Goal: Information Seeking & Learning: Check status

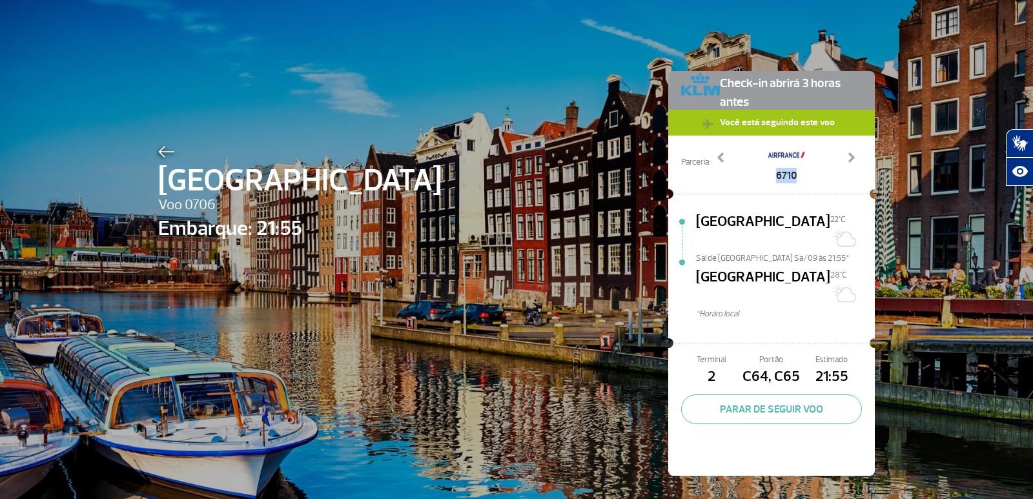
drag, startPoint x: 762, startPoint y: 176, endPoint x: 822, endPoint y: 172, distance: 60.1
click at [822, 172] on div "6710" at bounding box center [786, 162] width 152 height 41
click at [758, 172] on div "6710" at bounding box center [786, 162] width 152 height 41
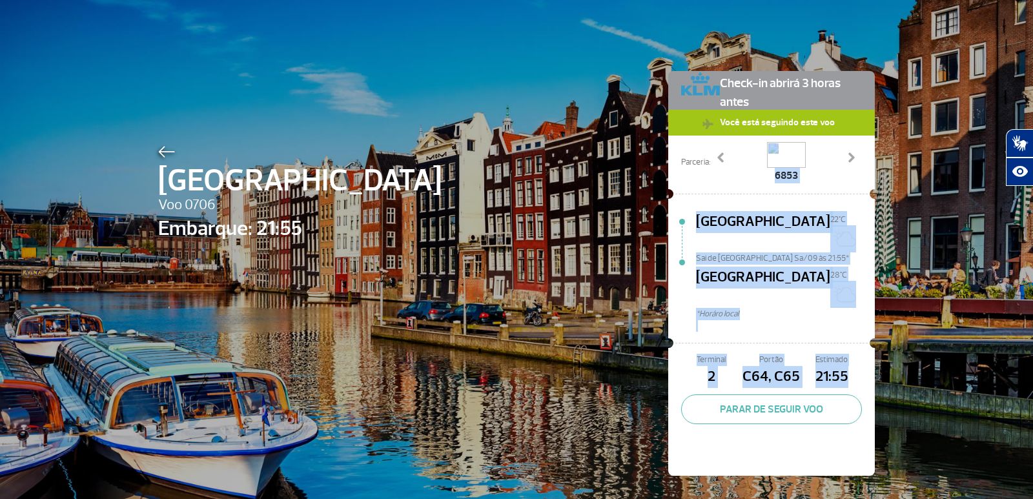
drag, startPoint x: 758, startPoint y: 172, endPoint x: 843, endPoint y: 337, distance: 185.1
click at [843, 337] on div "Check-in abrirá 3 horas antes Você está seguindo este voo Parceria: 5502 6710 6…" at bounding box center [771, 273] width 207 height 405
click at [761, 308] on span "*Horáro local" at bounding box center [785, 314] width 179 height 12
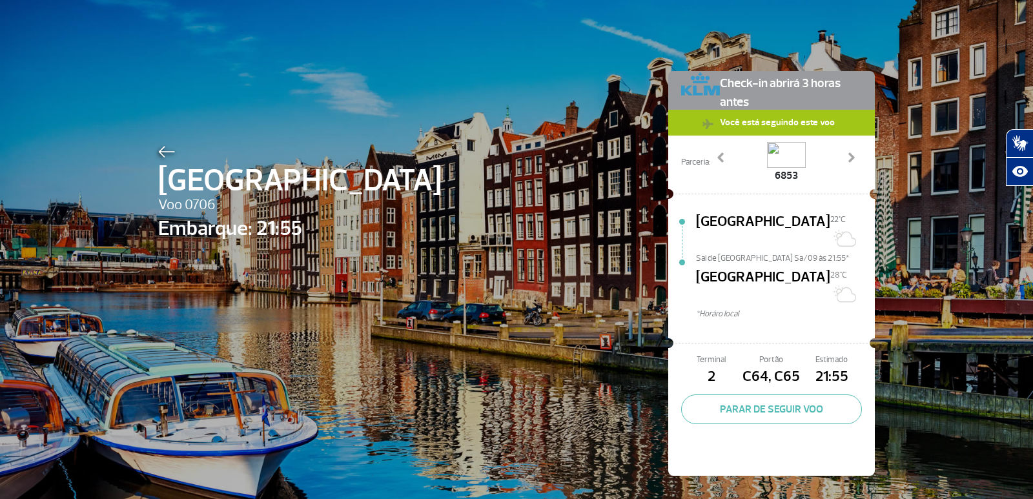
drag, startPoint x: 728, startPoint y: 176, endPoint x: 797, endPoint y: 184, distance: 69.6
click at [797, 184] on div "Check-in abrirá 3 horas antes Você está seguindo este voo Parceria: 5502 6710 6…" at bounding box center [771, 273] width 207 height 405
click at [837, 154] on div "5502 6710 6853 Previous Next" at bounding box center [786, 162] width 152 height 41
click at [845, 156] on span at bounding box center [851, 157] width 13 height 13
click at [847, 145] on div "5502" at bounding box center [786, 162] width 152 height 41
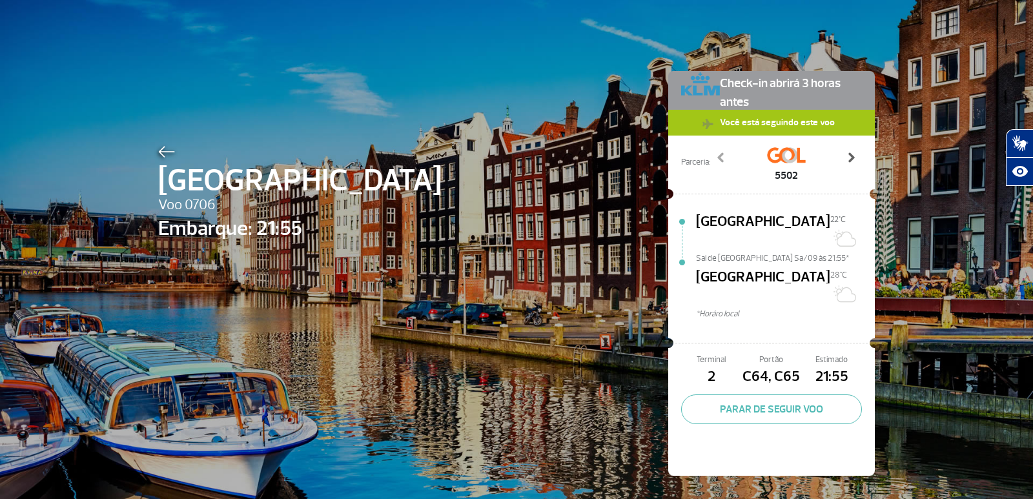
click at [847, 154] on span at bounding box center [851, 157] width 13 height 13
drag, startPoint x: 847, startPoint y: 154, endPoint x: 637, endPoint y: 140, distance: 210.3
click at [635, 143] on div "Amsterdam Voo 0706 Embarque: 21:55 Check-in abrirá 3 horas antes Você está segu…" at bounding box center [517, 254] width 736 height 508
click at [699, 212] on span "[GEOGRAPHIC_DATA]" at bounding box center [763, 231] width 134 height 41
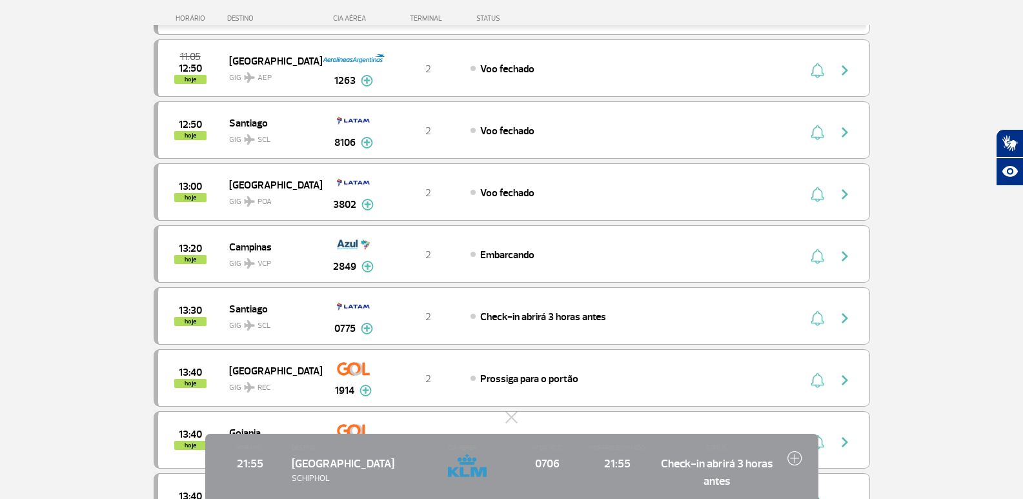
scroll to position [323, 0]
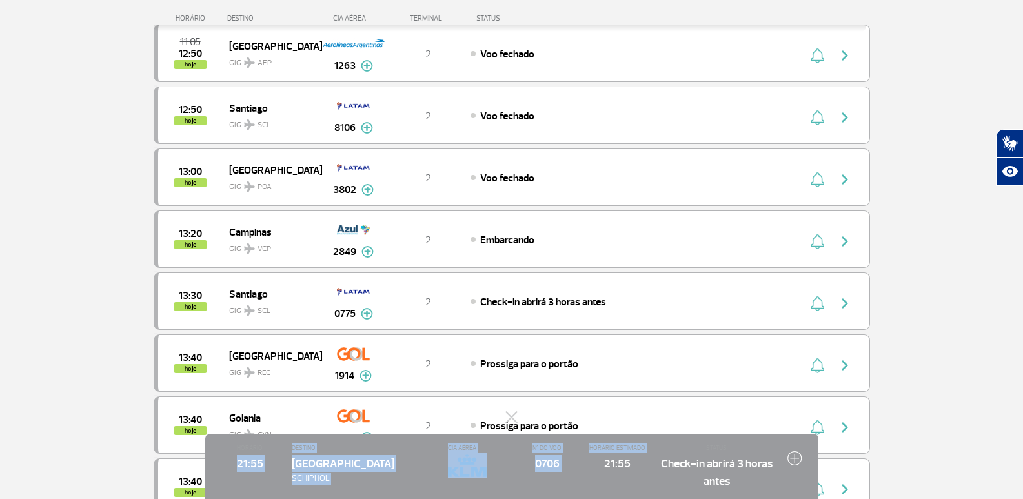
drag, startPoint x: 240, startPoint y: 454, endPoint x: 599, endPoint y: 463, distance: 359.8
click at [599, 463] on div "HORÁRIO 21:55 DESTINO Amsterdam SCHIPHOL CIA AÉREA Nº DO VOO 0706 HORÁRIO ESTIM…" at bounding box center [511, 466] width 613 height 65
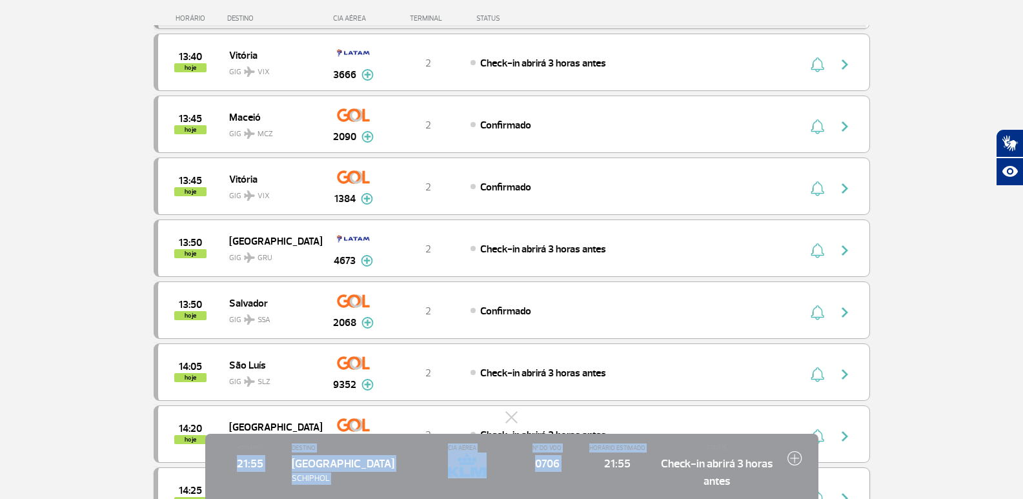
scroll to position [839, 0]
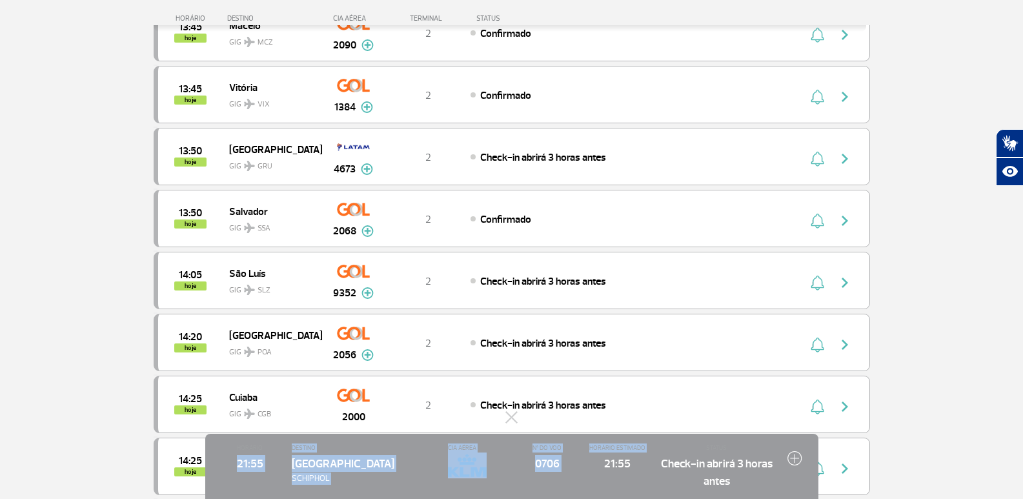
click at [792, 458] on img at bounding box center [795, 458] width 15 height 15
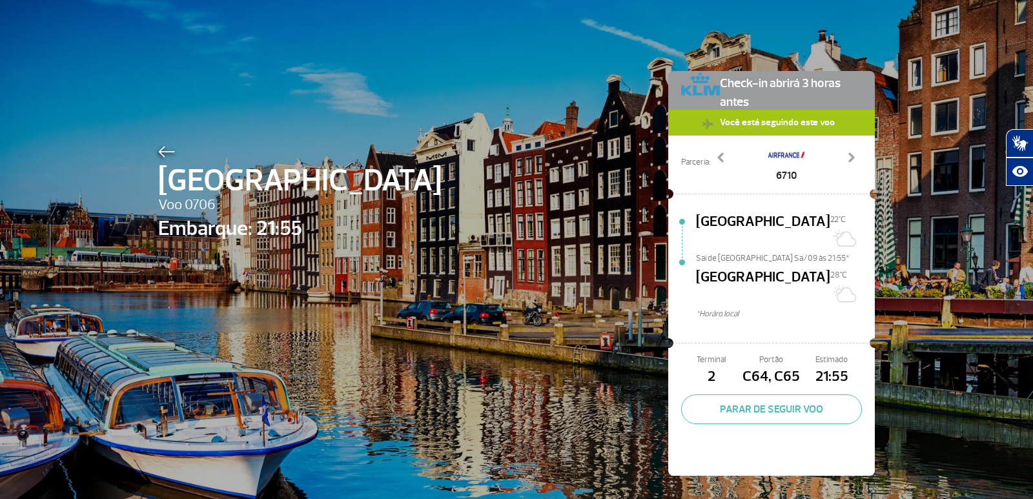
drag, startPoint x: 170, startPoint y: 163, endPoint x: 161, endPoint y: 156, distance: 11.0
click at [163, 157] on div "Amsterdam Voo 0706 Embarque: 21:55" at bounding box center [299, 293] width 283 height 302
click at [161, 155] on img at bounding box center [166, 152] width 17 height 12
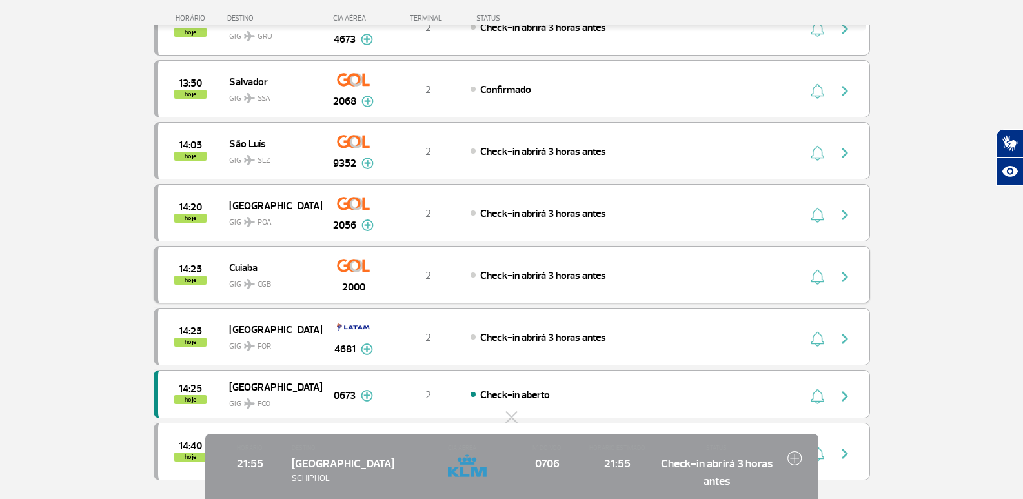
scroll to position [1241, 0]
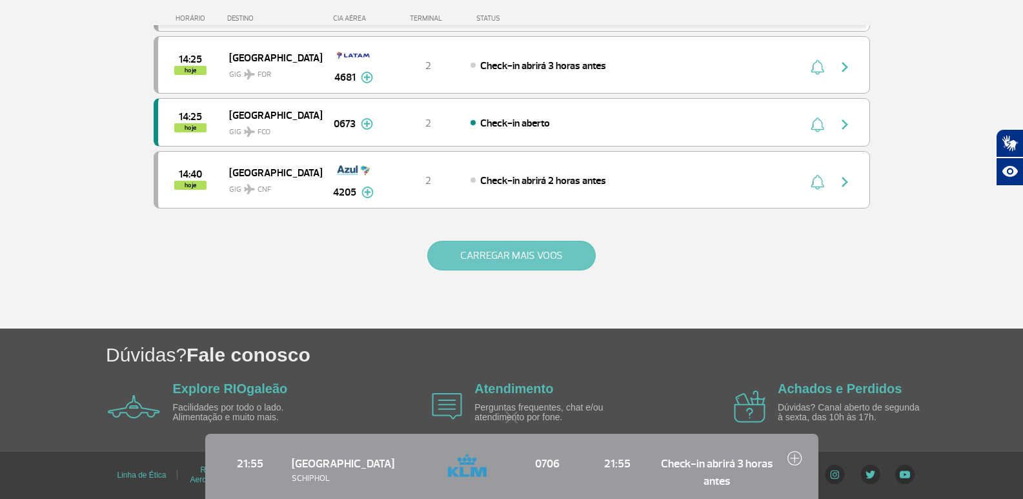
click at [476, 258] on button "CARREGAR MAIS VOOS" at bounding box center [511, 256] width 169 height 30
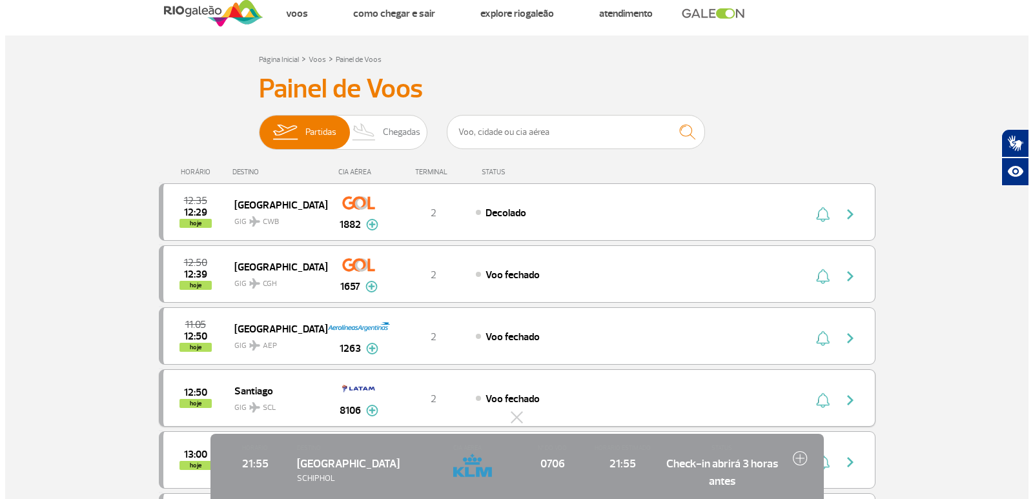
scroll to position [0, 0]
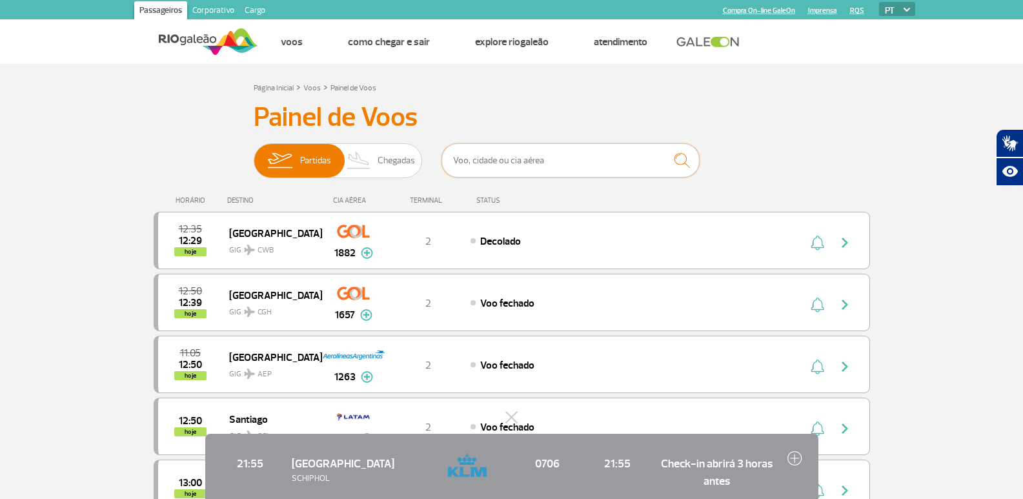
click at [482, 166] on input "text" at bounding box center [571, 160] width 258 height 34
click at [578, 167] on input "text" at bounding box center [571, 160] width 258 height 34
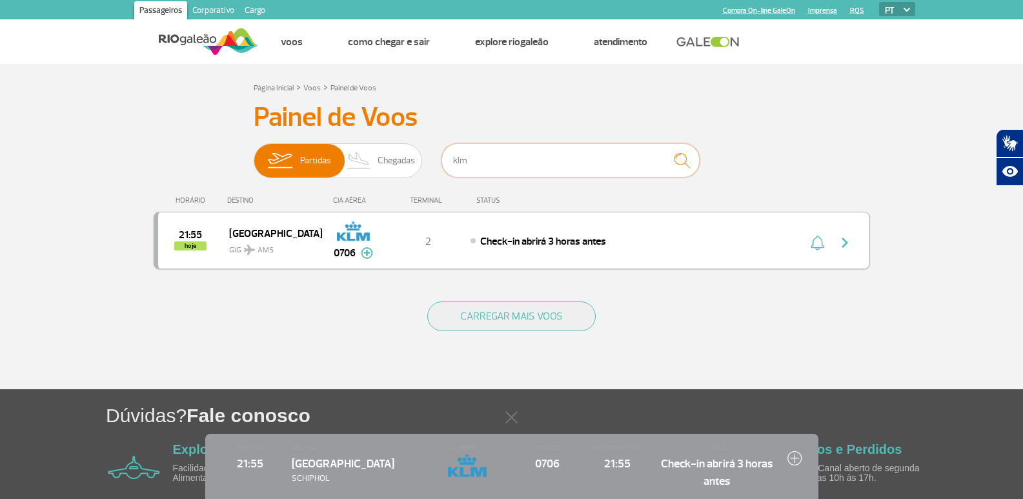
type input "klm"
click at [191, 233] on span "21:55" at bounding box center [190, 235] width 23 height 9
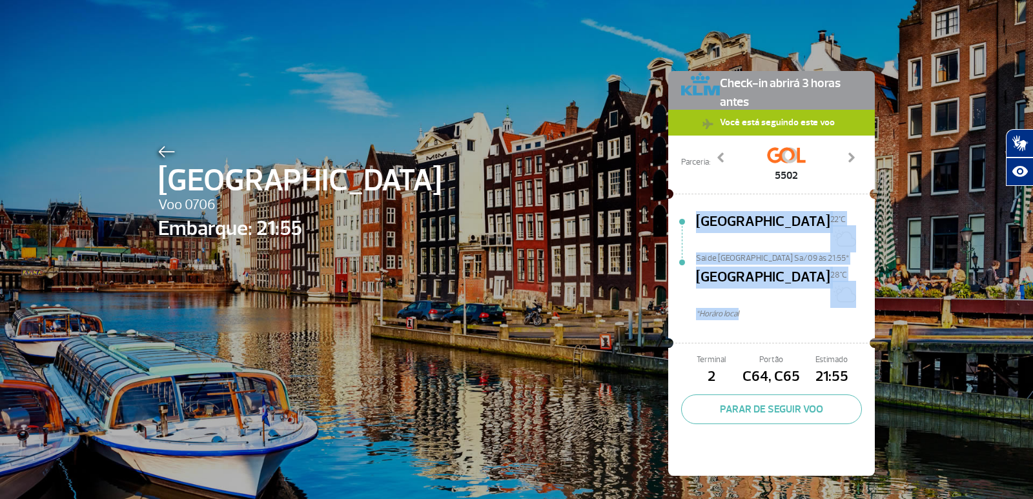
drag, startPoint x: 682, startPoint y: 223, endPoint x: 856, endPoint y: 273, distance: 181.5
click at [877, 288] on div "Amsterdam Voo 0706 Embarque: 21:55 Check-in abrirá 3 horas antes Você está segu…" at bounding box center [517, 254] width 736 height 508
copy div "Rio de Janeiro 22°C Sai de Rio de Janeiro Sa/09 às 21:55* Amsterdam 28°C *Horár…"
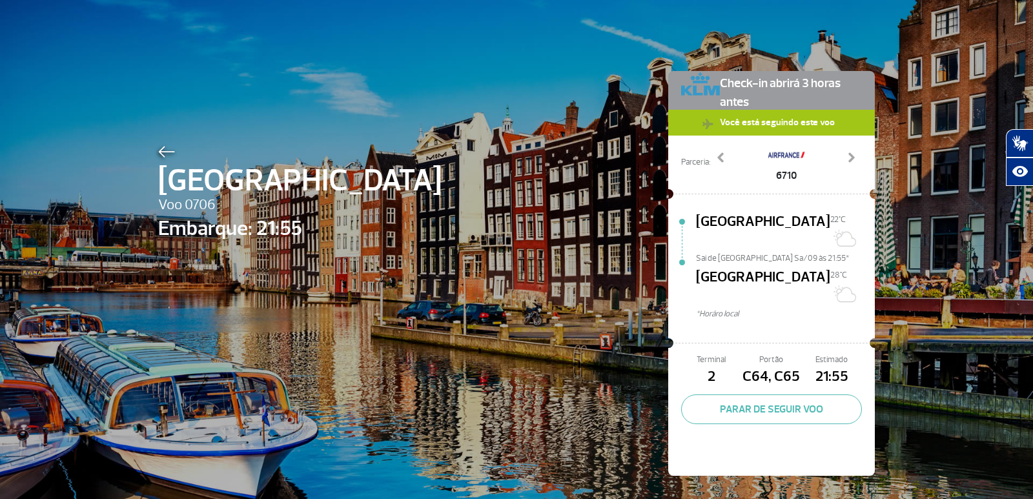
click at [395, 260] on div "Amsterdam Voo 0706 Embarque: 21:55 Check-in abrirá 3 horas antes Você está segu…" at bounding box center [517, 254] width 736 height 508
